Goal: Task Accomplishment & Management: Use online tool/utility

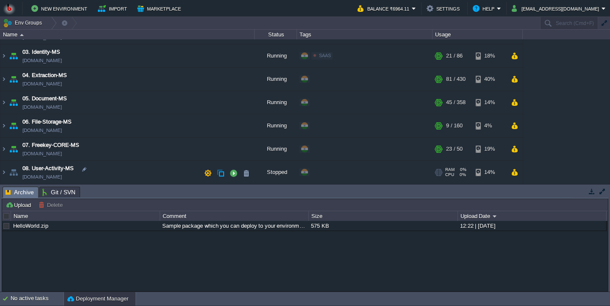
scroll to position [64, 0]
click at [128, 108] on td "05. Document-MS [DOMAIN_NAME]" at bounding box center [127, 103] width 254 height 23
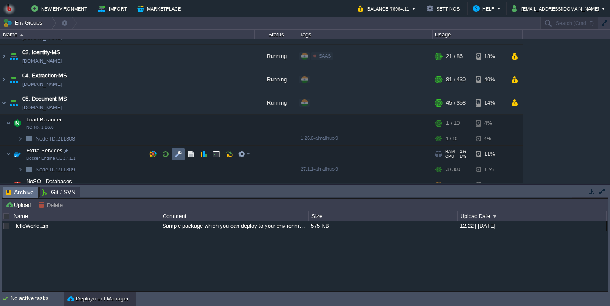
click at [175, 153] on button "button" at bounding box center [179, 154] width 8 height 8
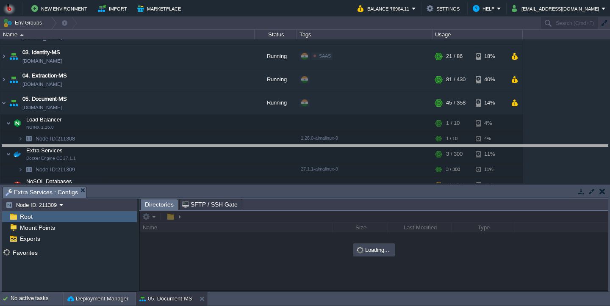
drag, startPoint x: 180, startPoint y: 188, endPoint x: 164, endPoint y: 139, distance: 50.9
click at [164, 140] on body "New Environment Import Marketplace Bonus ₹0.00 Upgrade Account Balance ₹6964.11…" at bounding box center [305, 153] width 610 height 306
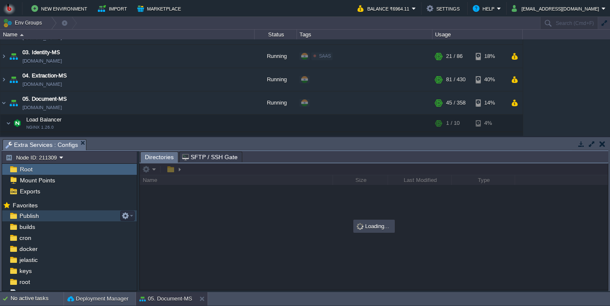
click at [80, 220] on div "Publish" at bounding box center [69, 216] width 135 height 11
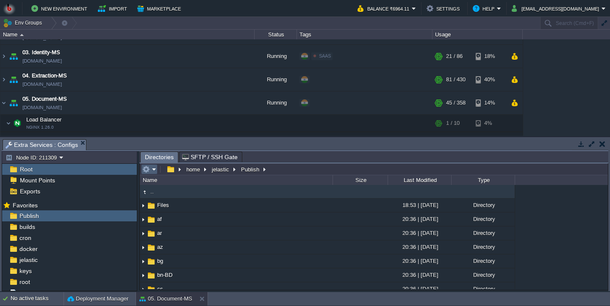
click at [152, 170] on em at bounding box center [149, 170] width 14 height 8
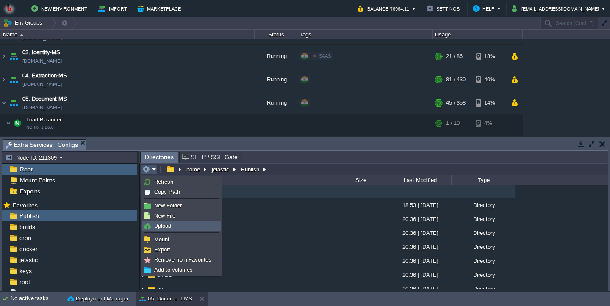
click at [160, 225] on span "Upload" at bounding box center [162, 226] width 17 height 6
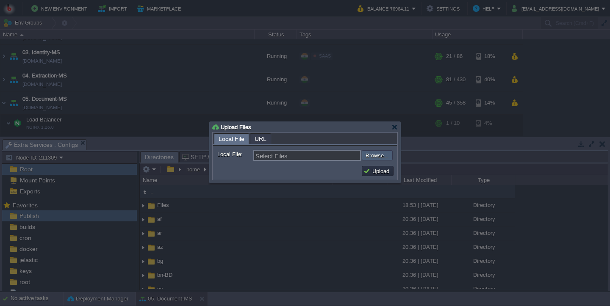
click at [379, 161] on div "Select Files Browse..." at bounding box center [322, 155] width 139 height 11
click at [372, 158] on input "file" at bounding box center [339, 155] width 107 height 10
type input "C:\fakepath\PdfGenerateMicroservice.dll"
type input "PdfGenerateMicroservice.dll"
click at [375, 158] on input "file" at bounding box center [339, 155] width 107 height 10
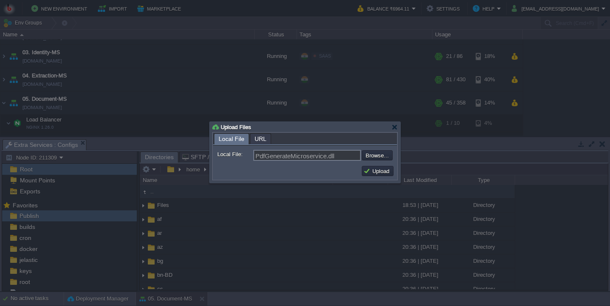
type input "C:\fakepath\PdfGenerateMicroservice.dll"
type input "PdfGenerateMicroservice.dll"
click at [379, 174] on button "Upload" at bounding box center [377, 171] width 28 height 8
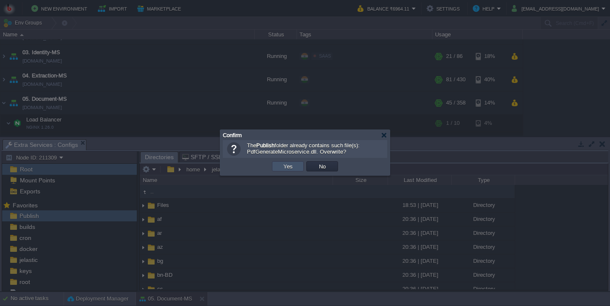
click at [286, 166] on button "Yes" at bounding box center [288, 167] width 14 height 8
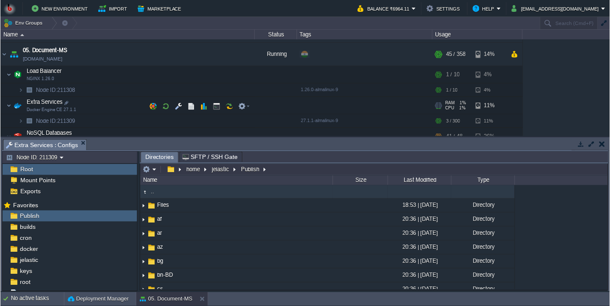
scroll to position [116, 0]
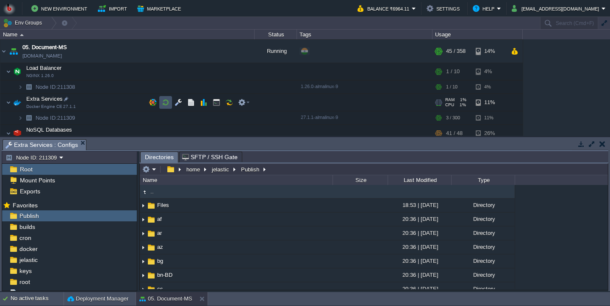
click at [168, 106] on button "button" at bounding box center [166, 103] width 8 height 8
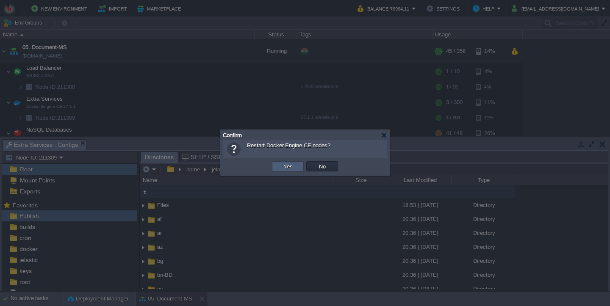
click at [290, 170] on button "Yes" at bounding box center [288, 167] width 14 height 8
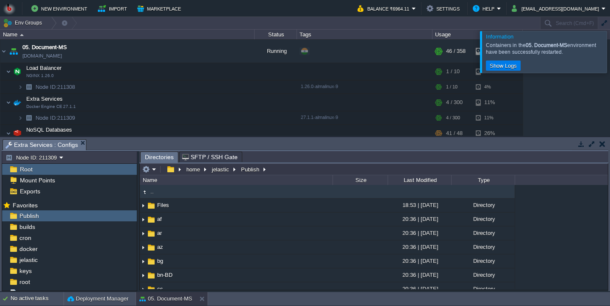
click at [610, 44] on div at bounding box center [620, 52] width 0 height 42
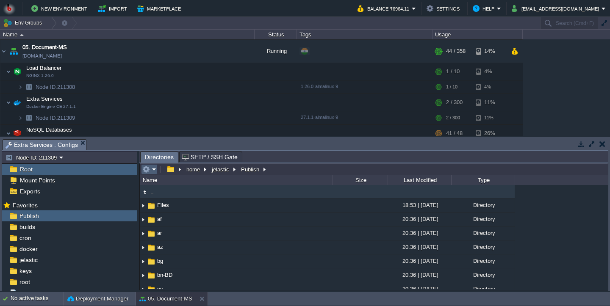
click at [158, 169] on td at bounding box center [149, 169] width 17 height 10
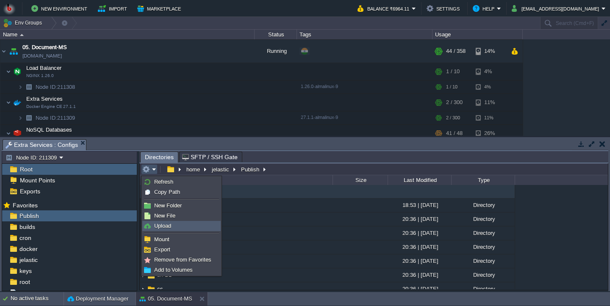
click at [157, 223] on span "Upload" at bounding box center [162, 226] width 17 height 6
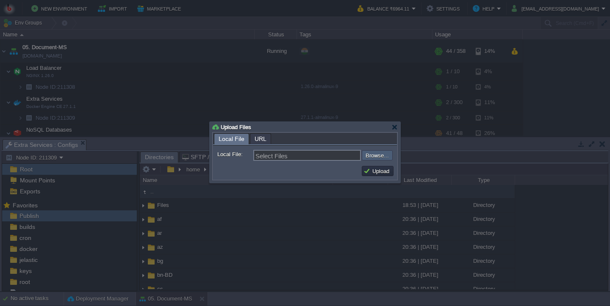
click at [372, 159] on input "file" at bounding box center [339, 155] width 107 height 10
type input "C:\fakepath\PdfGenerateMicroservice.dll"
type input "PdfGenerateMicroservice.dll"
click at [375, 175] on button "Upload" at bounding box center [377, 171] width 28 height 8
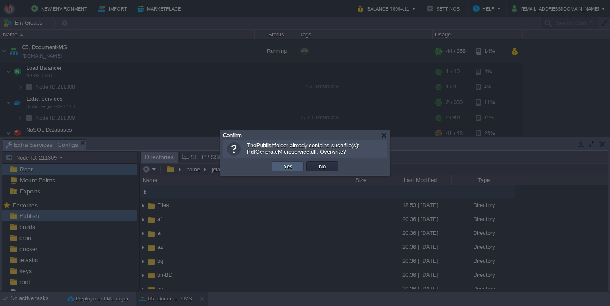
click at [293, 167] on button "Yes" at bounding box center [288, 167] width 14 height 8
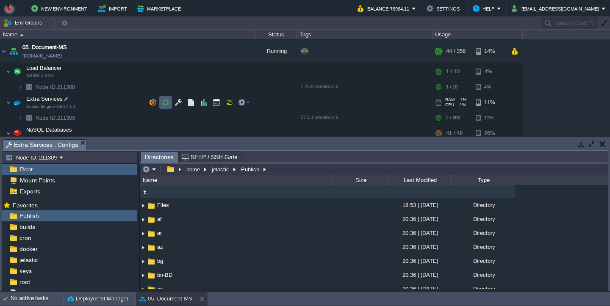
click at [165, 104] on button "button" at bounding box center [166, 103] width 8 height 8
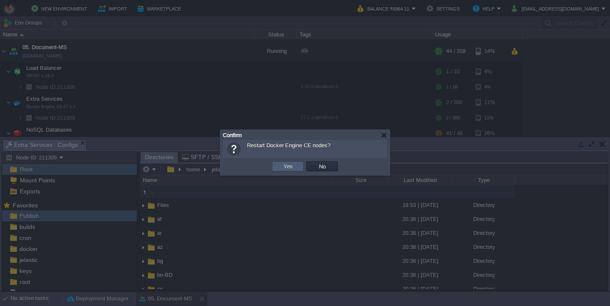
click at [291, 163] on td "Yes" at bounding box center [288, 166] width 32 height 10
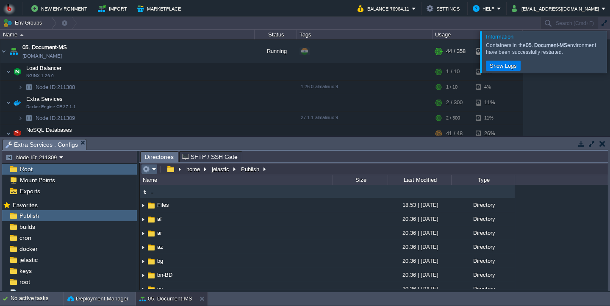
click at [151, 172] on em at bounding box center [149, 169] width 14 height 8
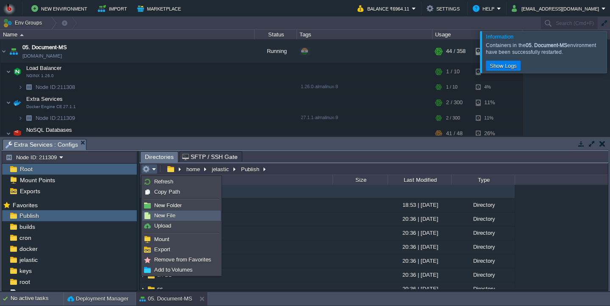
click at [171, 226] on span "Upload" at bounding box center [162, 225] width 17 height 6
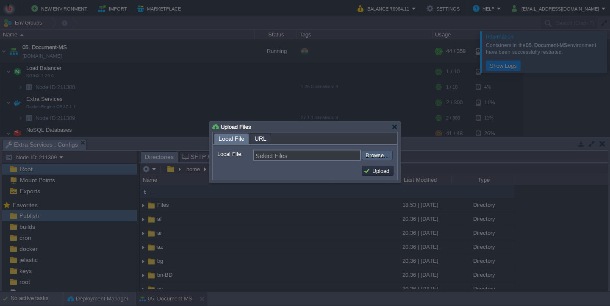
click at [379, 160] on input "file" at bounding box center [339, 155] width 107 height 10
type input "C:\fakepath\PdfGenerateMicroservice.dll"
type input "PdfGenerateMicroservice.dll"
click at [372, 169] on button "Upload" at bounding box center [377, 171] width 28 height 8
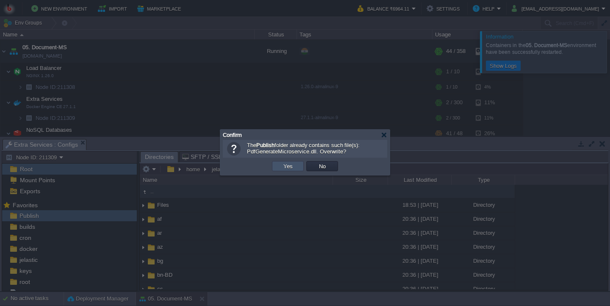
click at [294, 165] on button "Yes" at bounding box center [288, 166] width 14 height 8
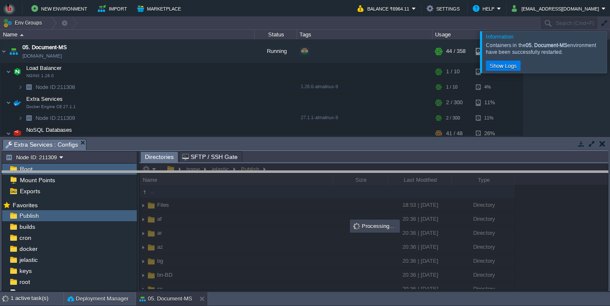
drag, startPoint x: 297, startPoint y: 148, endPoint x: 297, endPoint y: 181, distance: 32.6
click at [297, 181] on body "New Environment Import Marketplace Bonus ₹0.00 Upgrade Account Balance ₹6964.11…" at bounding box center [305, 153] width 610 height 306
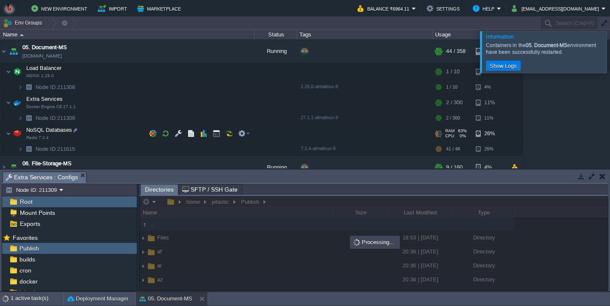
scroll to position [103, 0]
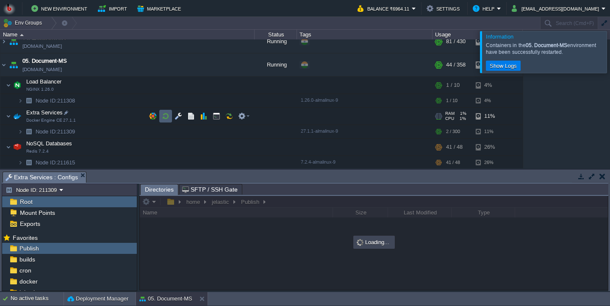
click at [166, 117] on button "button" at bounding box center [166, 116] width 8 height 8
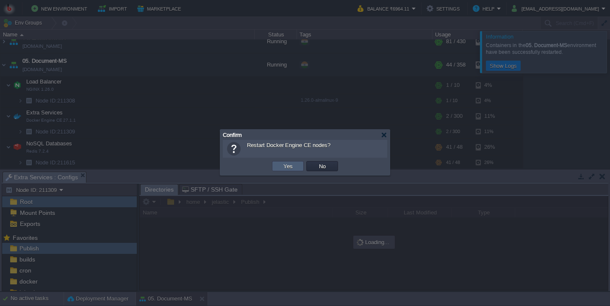
click at [293, 169] on button "Yes" at bounding box center [288, 166] width 14 height 8
